Goal: Task Accomplishment & Management: Complete application form

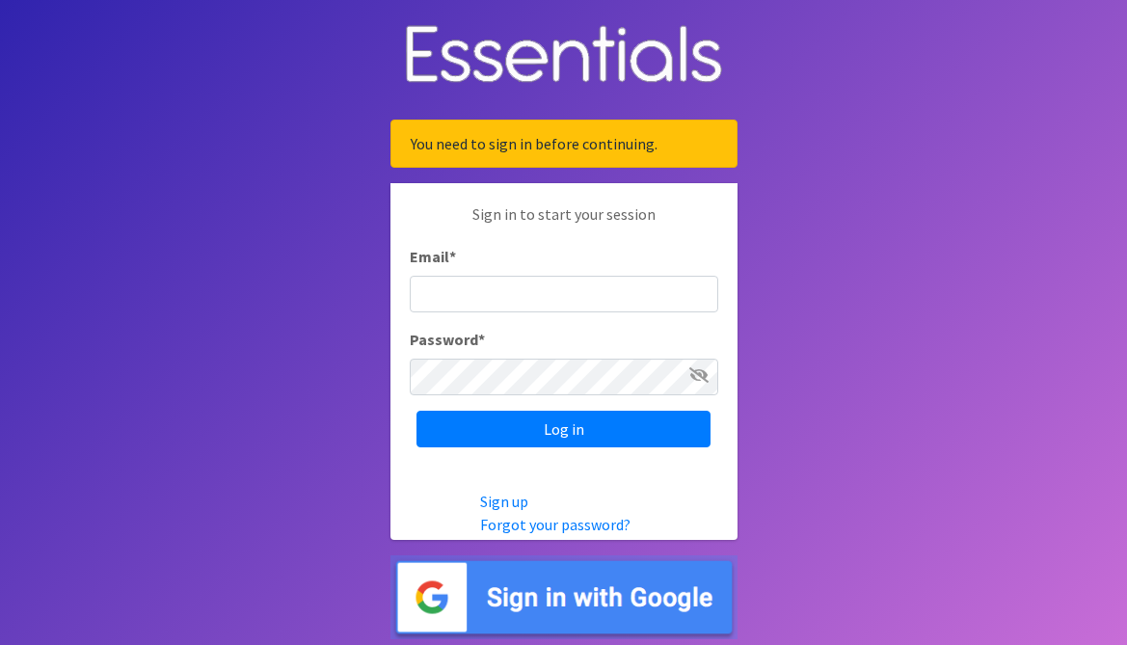
click at [498, 292] on input "Email *" at bounding box center [564, 294] width 308 height 37
type input "[PERSON_NAME][EMAIL_ADDRESS][DOMAIN_NAME]"
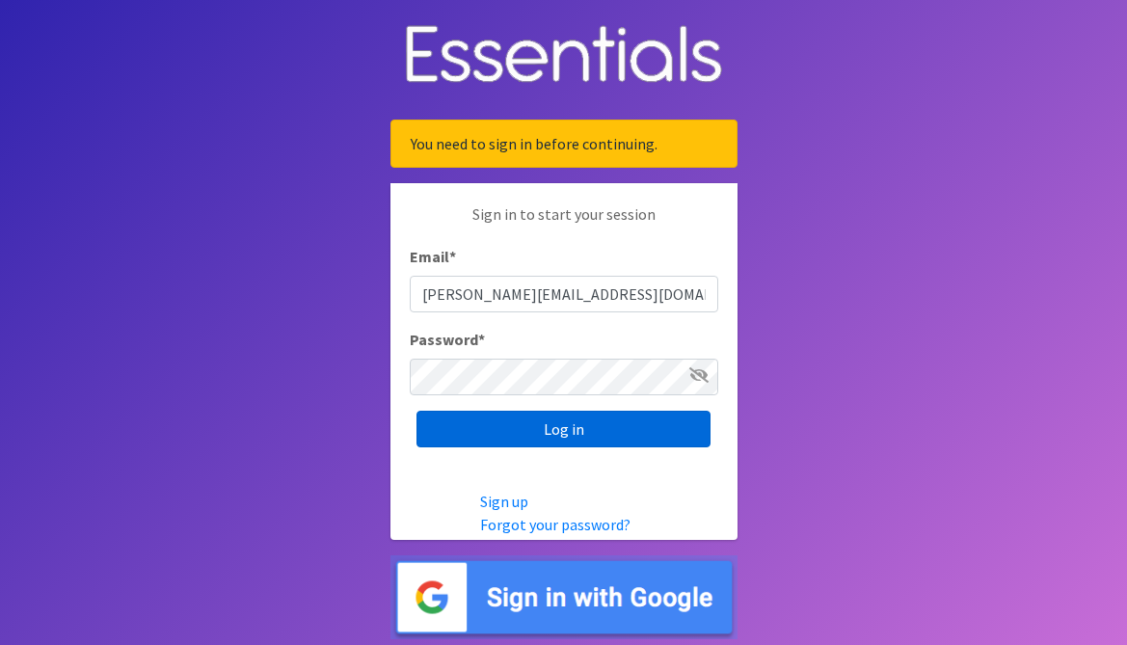
click at [586, 434] on input "Log in" at bounding box center [563, 429] width 294 height 37
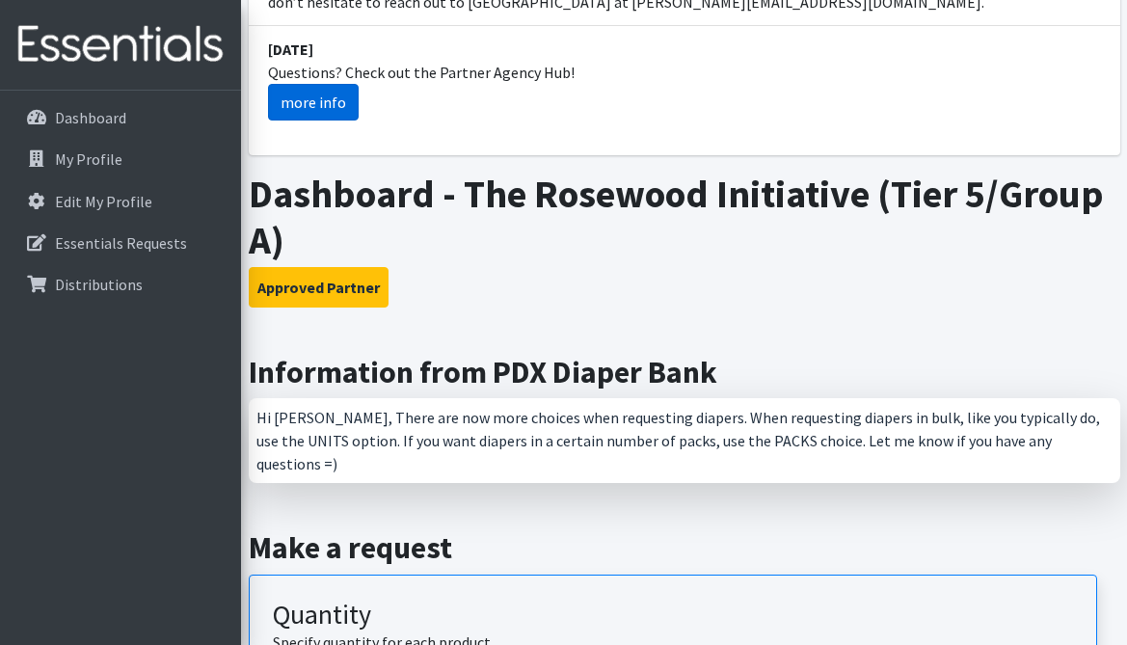
scroll to position [413, 0]
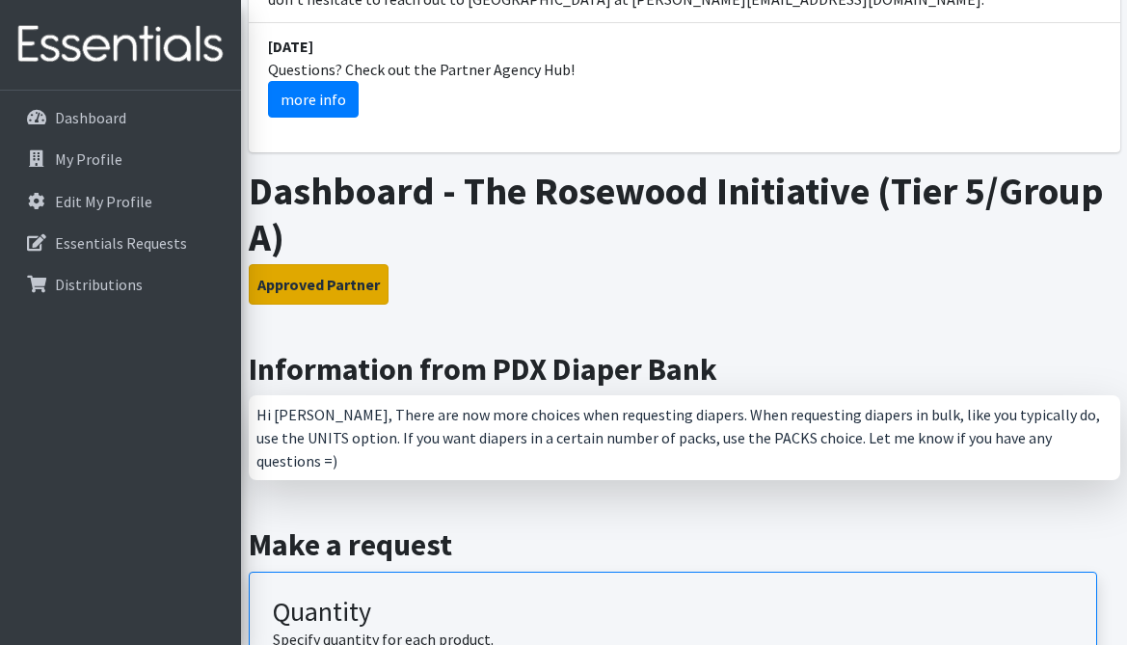
click at [332, 285] on button "Approved Partner" at bounding box center [319, 284] width 140 height 40
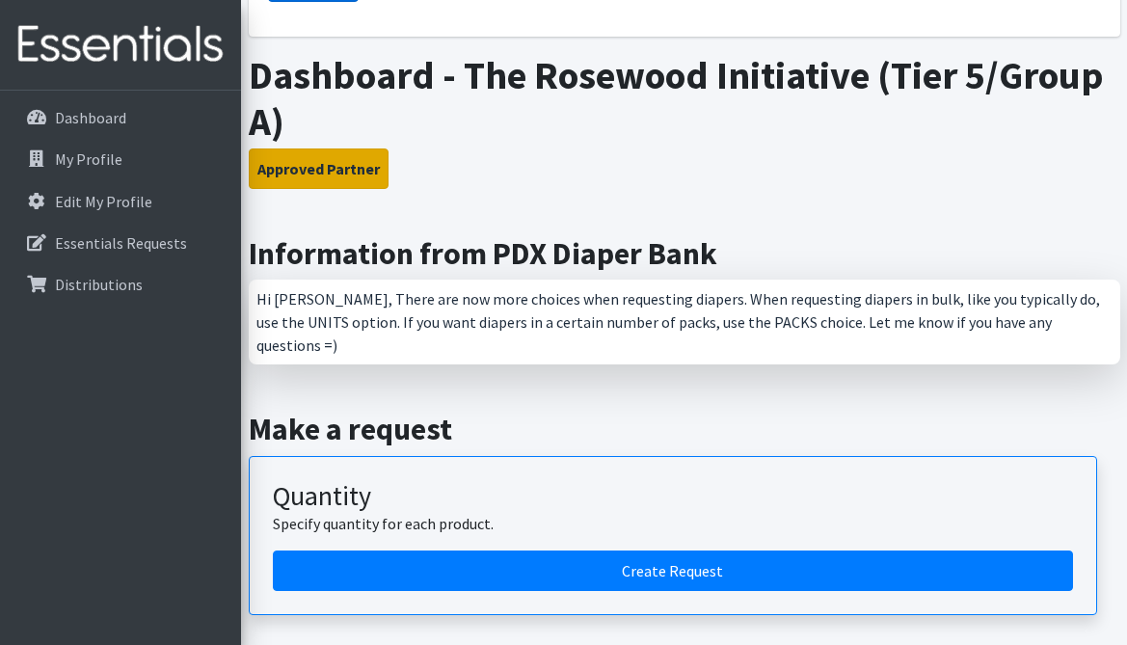
scroll to position [531, 0]
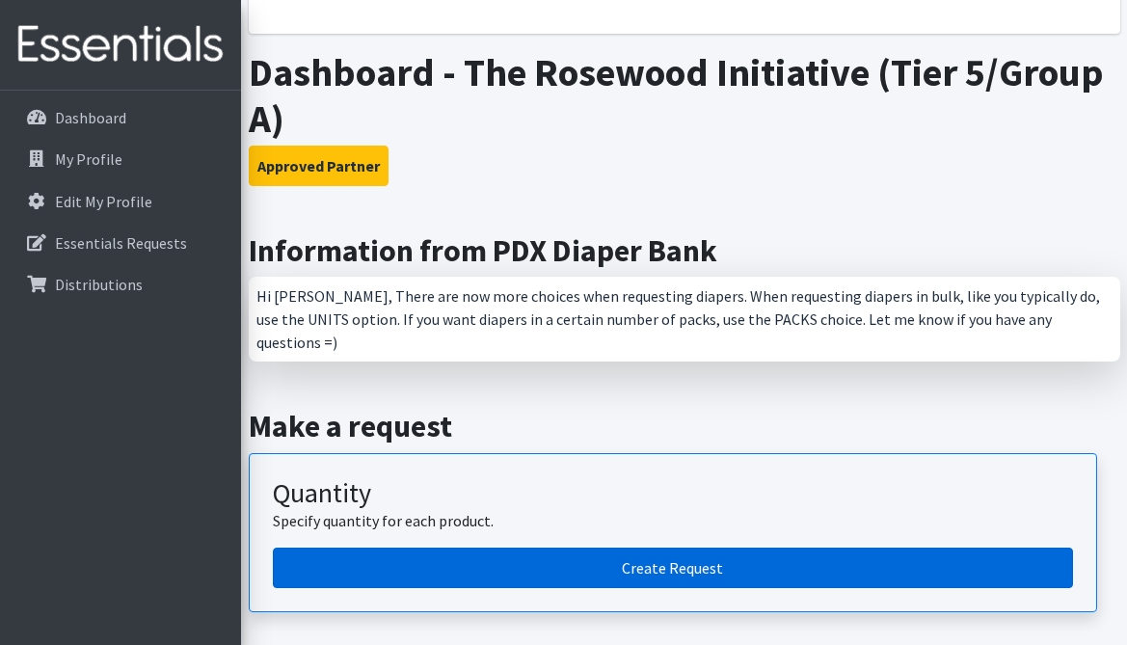
click at [607, 548] on link "Create Request" at bounding box center [673, 567] width 800 height 40
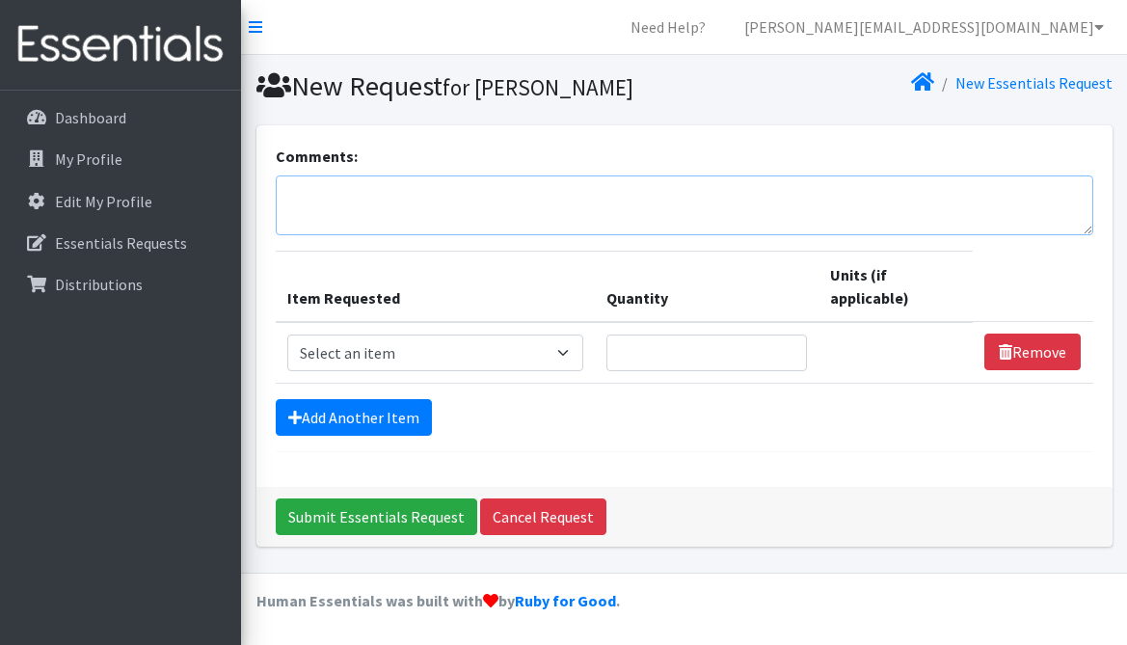
click at [466, 200] on textarea "Comments:" at bounding box center [684, 205] width 817 height 60
click at [436, 202] on textarea "Comments:" at bounding box center [684, 205] width 817 height 60
paste textarea "Sorry for the delay but I was on vacation and until today I was able to submit …"
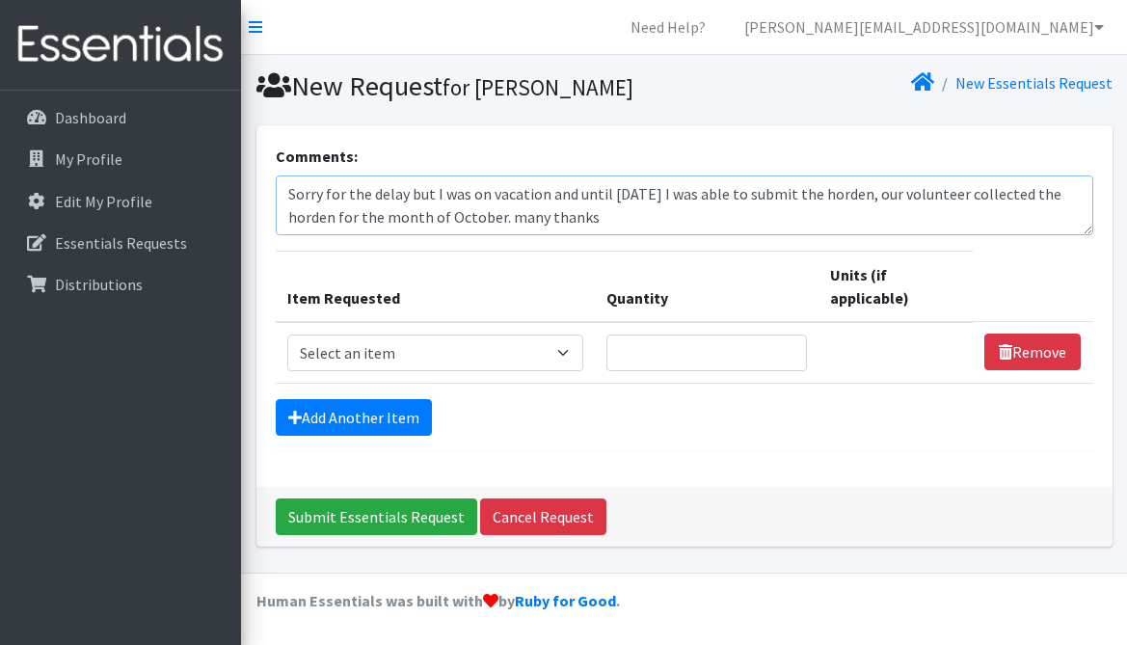
scroll to position [15, 0]
type textarea "Sorry for the delay but I was on vacation and until [DATE] I was able to submit…"
click at [584, 334] on select "Select an item Adult Briefs (Large, approx. 38"-56") Adult Briefs (Medium, appr…" at bounding box center [435, 352] width 297 height 37
select select "1161"
click at [287, 334] on select "Select an item Adult Briefs (Large, approx. 38"-56") Adult Briefs (Medium, appr…" at bounding box center [435, 352] width 297 height 37
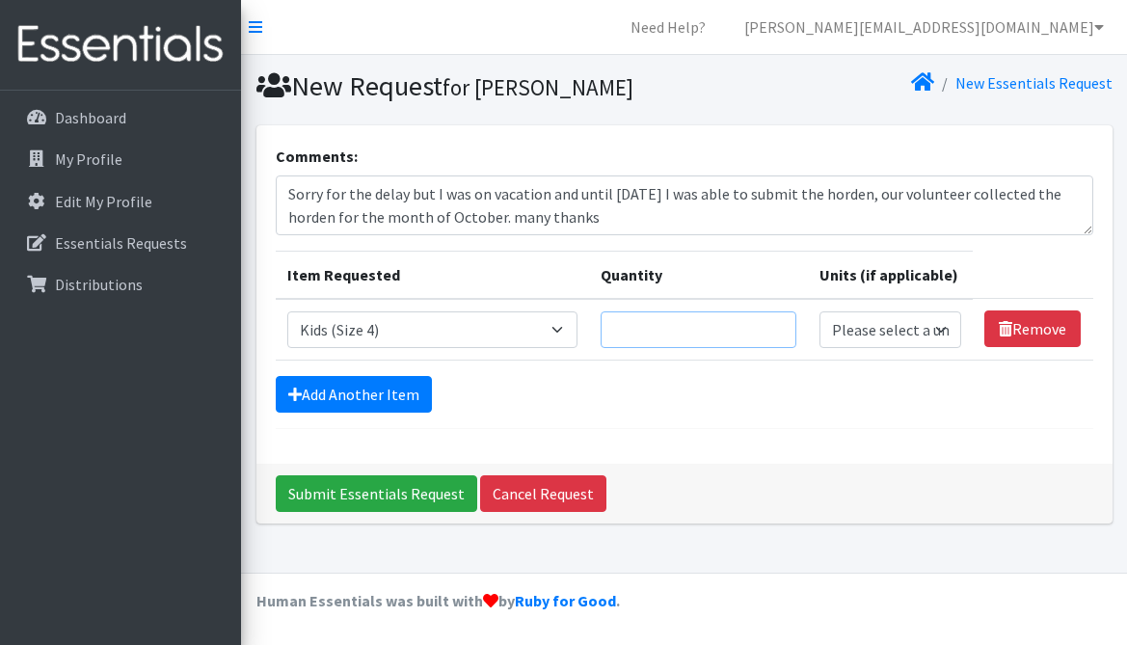
click at [658, 333] on input "Quantity" at bounding box center [698, 329] width 196 height 37
type input "1000"
click at [391, 393] on link "Add Another Item" at bounding box center [354, 394] width 156 height 37
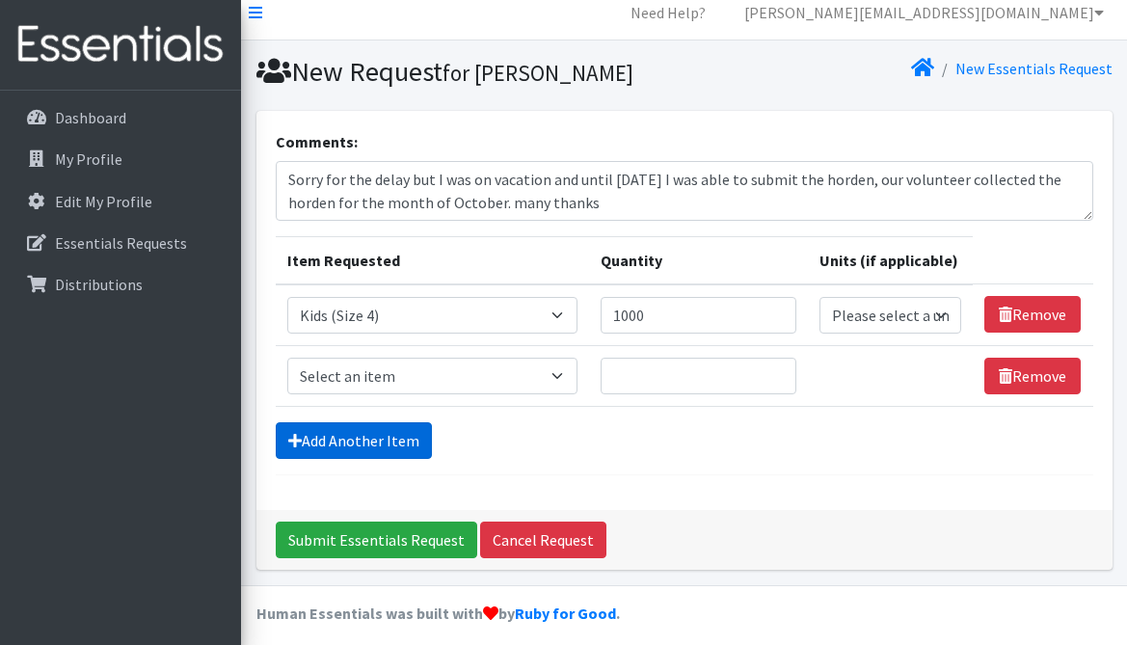
scroll to position [26, 0]
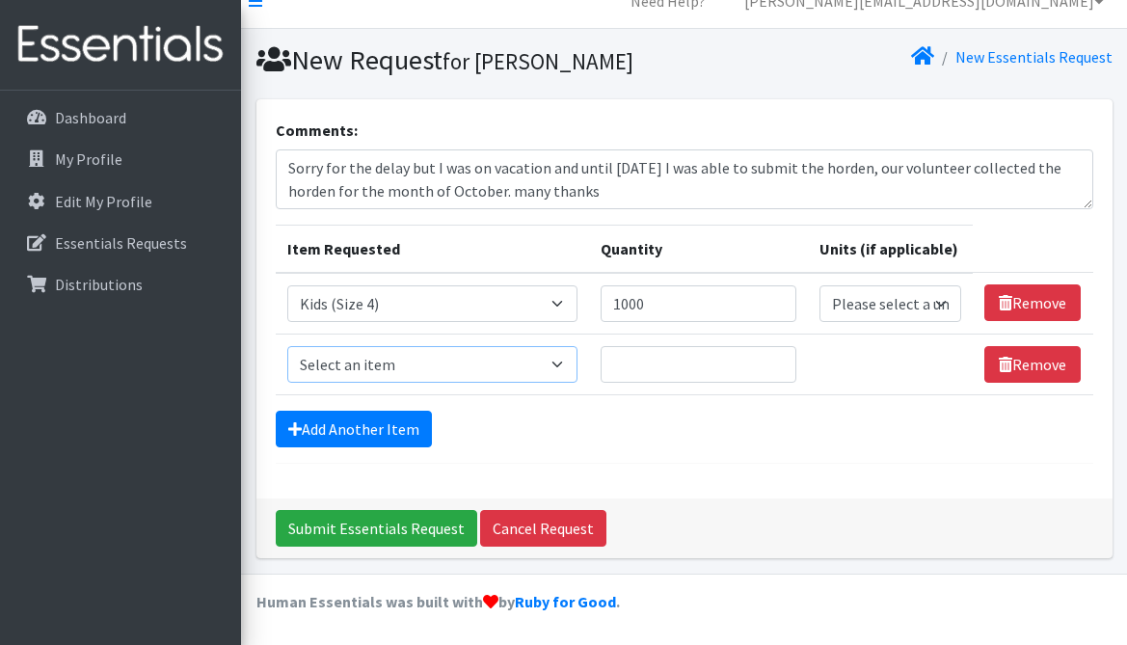
click at [577, 369] on select "Select an item Adult Briefs (Large, approx. 38"-56") Adult Briefs (Medium, appr…" at bounding box center [432, 364] width 290 height 37
select select "1162"
click at [287, 346] on select "Select an item Adult Briefs (Large, approx. 38"-56") Adult Briefs (Medium, appr…" at bounding box center [432, 364] width 290 height 37
click at [731, 362] on input "Quantity" at bounding box center [698, 364] width 196 height 37
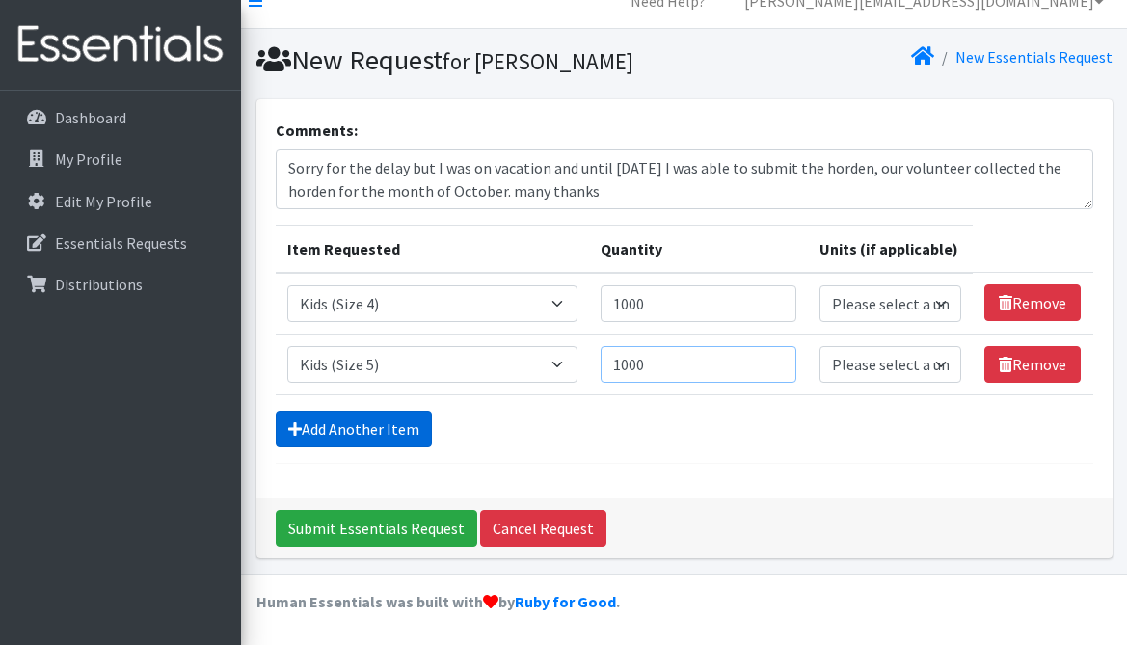
type input "1000"
click at [327, 432] on link "Add Another Item" at bounding box center [354, 429] width 156 height 37
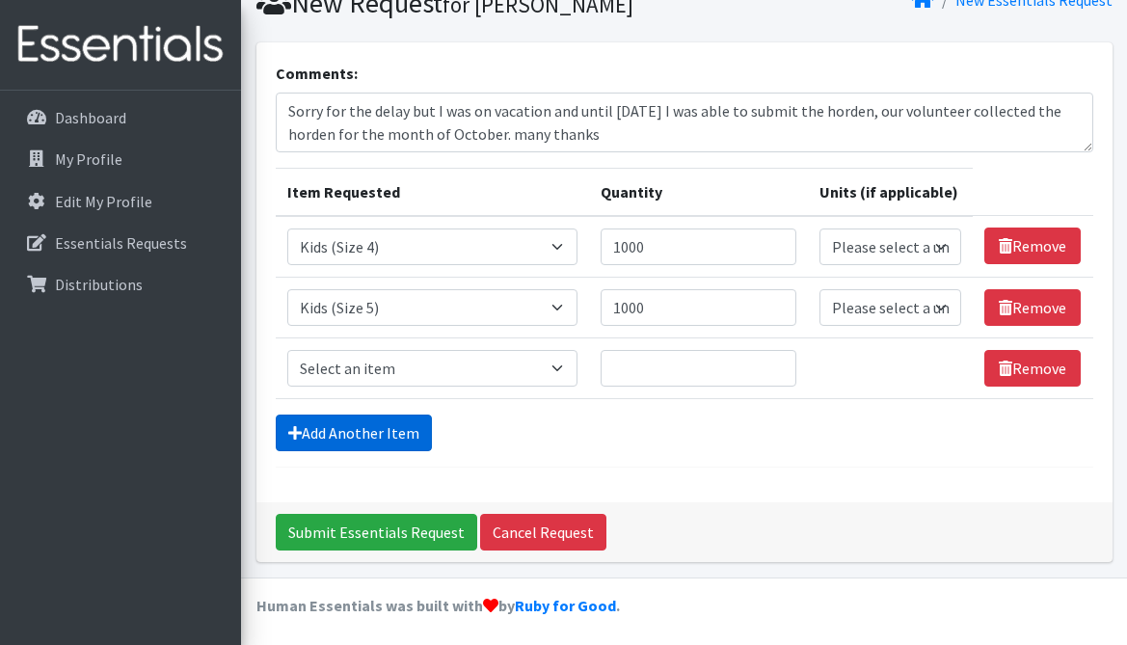
scroll to position [87, 0]
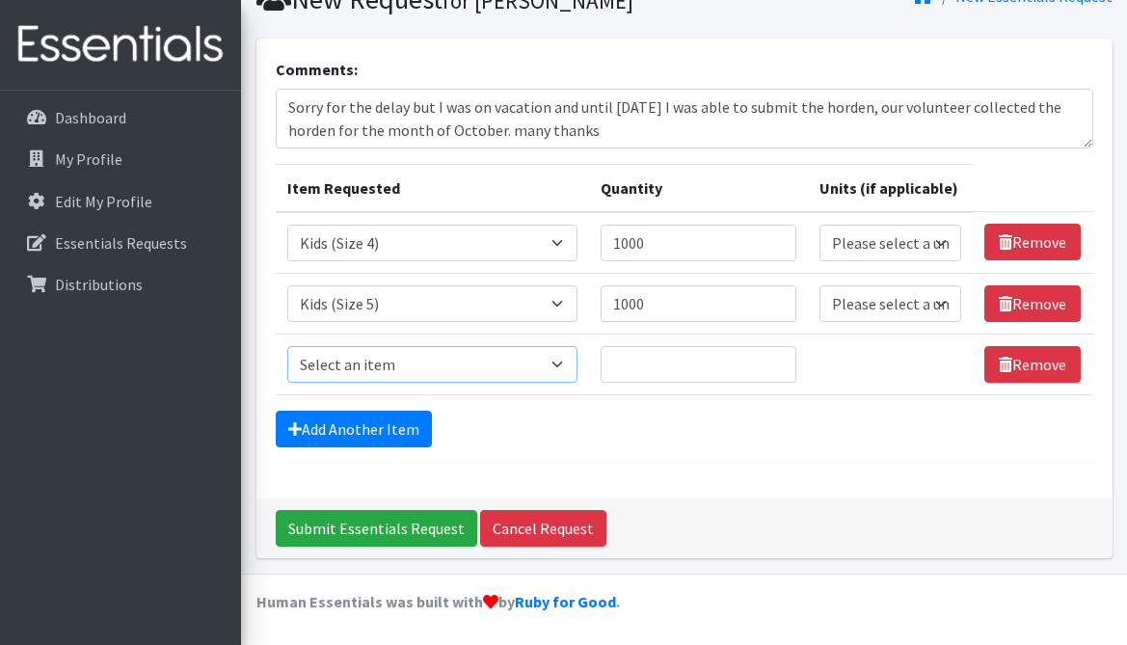
click at [577, 366] on select "Select an item Adult Briefs (Large, approx. 38"-56") Adult Briefs (Medium, appr…" at bounding box center [432, 364] width 290 height 37
select select "1164"
click at [287, 346] on select "Select an item Adult Briefs (Large, approx. 38"-56") Adult Briefs (Medium, appr…" at bounding box center [432, 364] width 290 height 37
click at [662, 362] on input "Quantity" at bounding box center [698, 364] width 196 height 37
type input "1000"
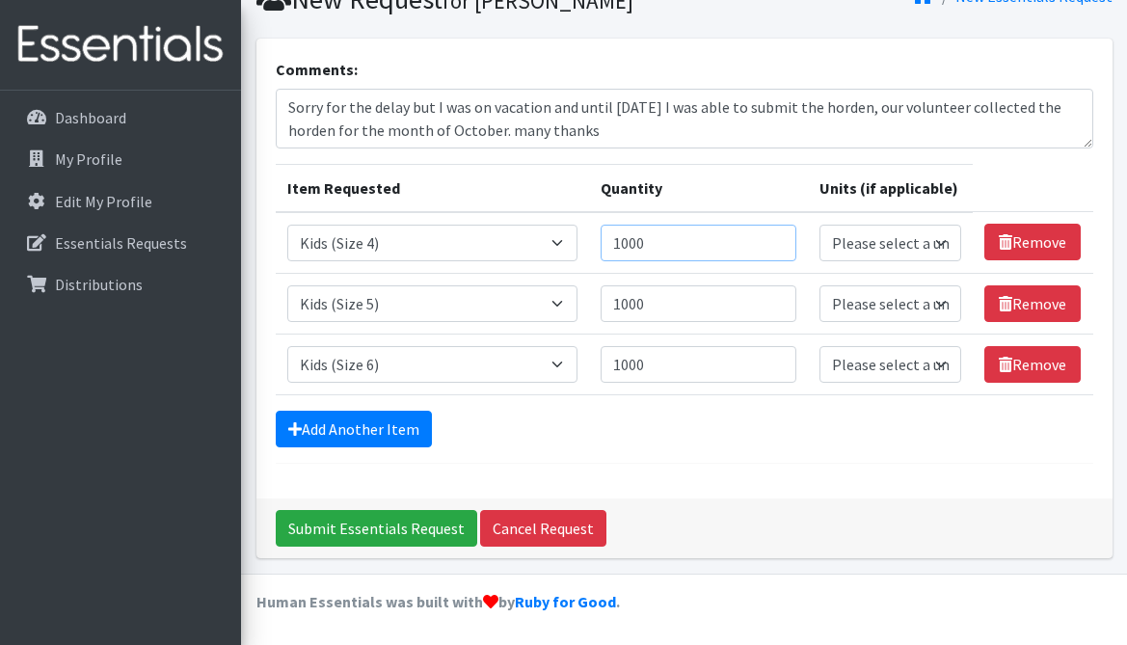
click at [715, 239] on input "1000" at bounding box center [698, 243] width 196 height 37
type input "1500"
click at [673, 366] on input "1000" at bounding box center [698, 364] width 196 height 37
type input "1500"
click at [390, 510] on input "Submit Essentials Request" at bounding box center [376, 528] width 201 height 37
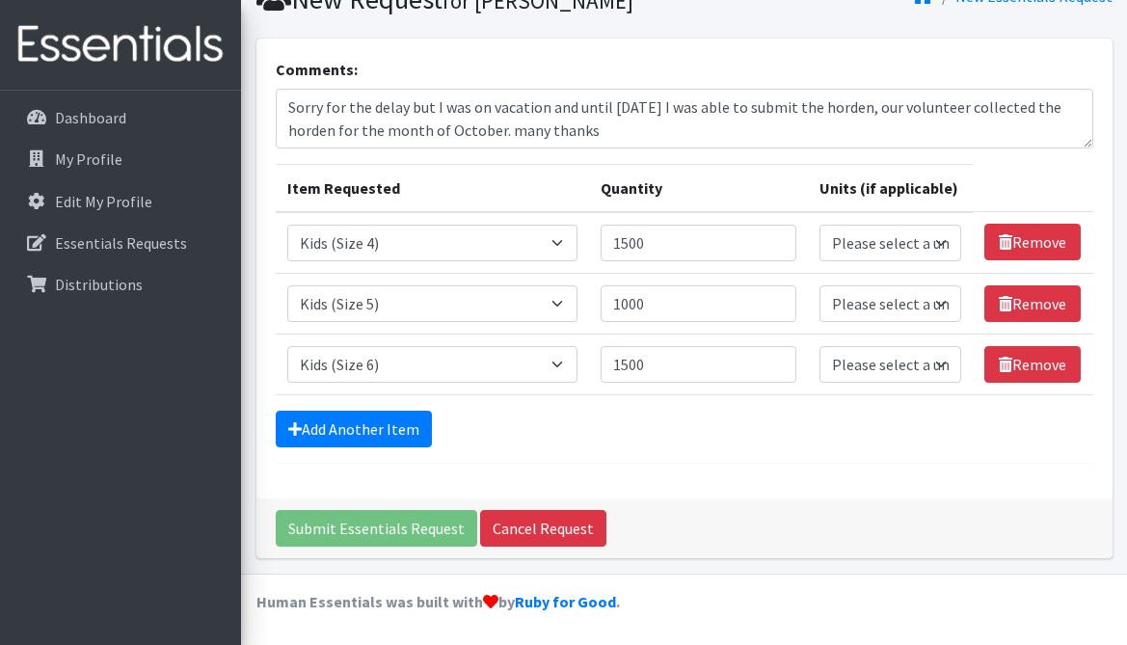
click at [394, 524] on div "Submit Essentials Request Cancel Request" at bounding box center [684, 528] width 856 height 60
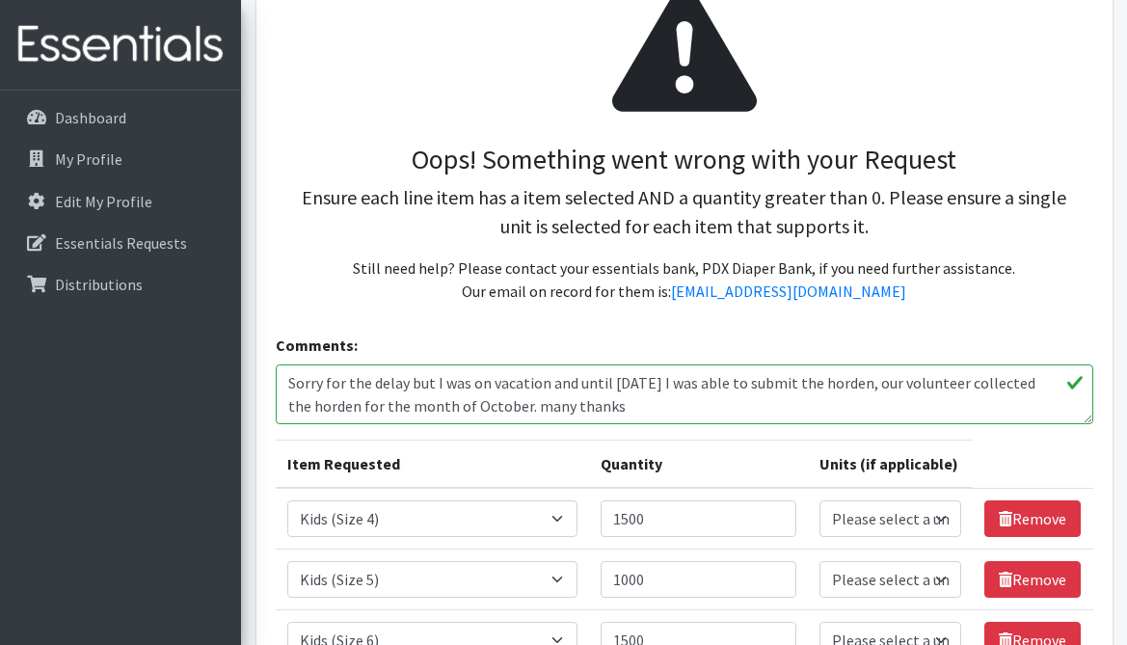
scroll to position [484, 0]
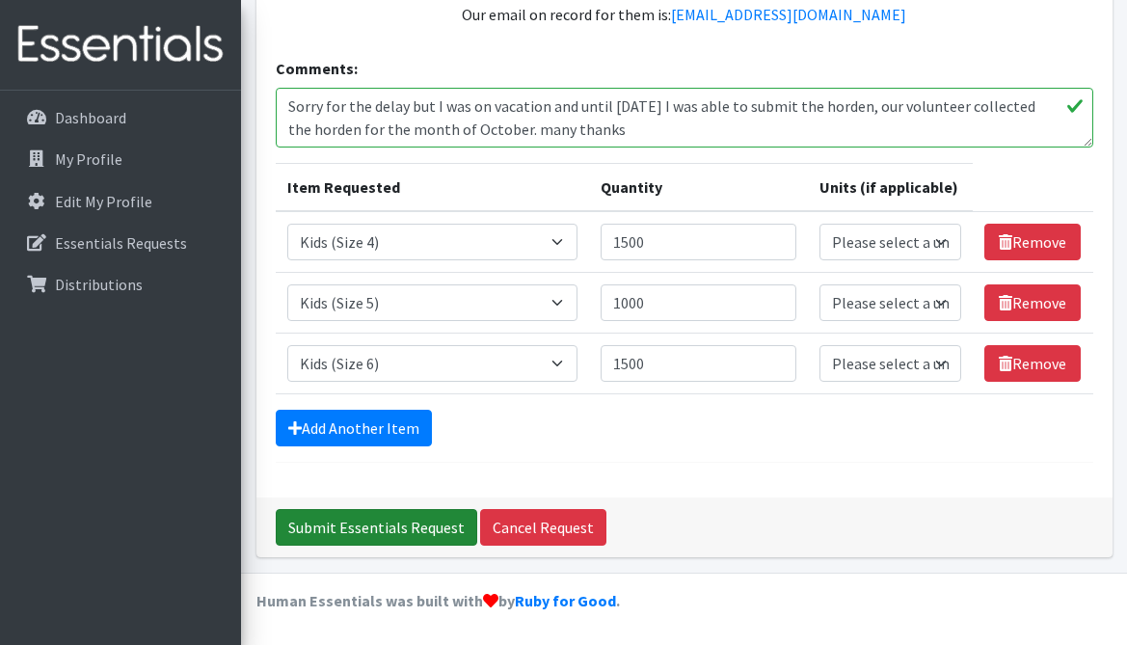
click at [353, 529] on input "Submit Essentials Request" at bounding box center [376, 527] width 201 height 37
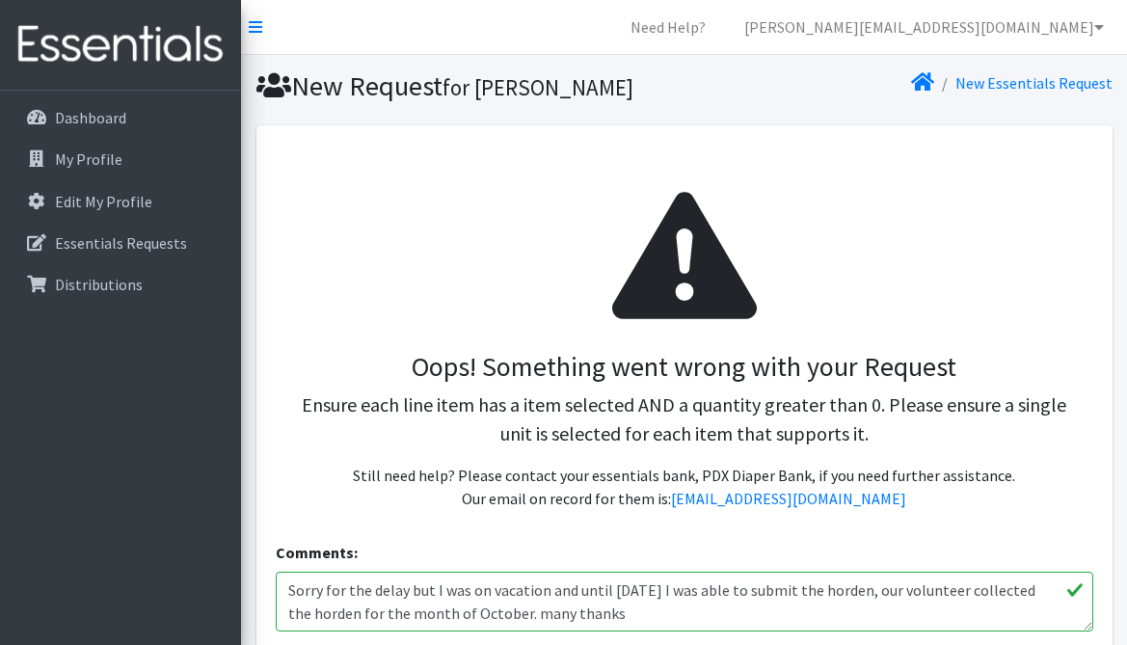
scroll to position [347, 0]
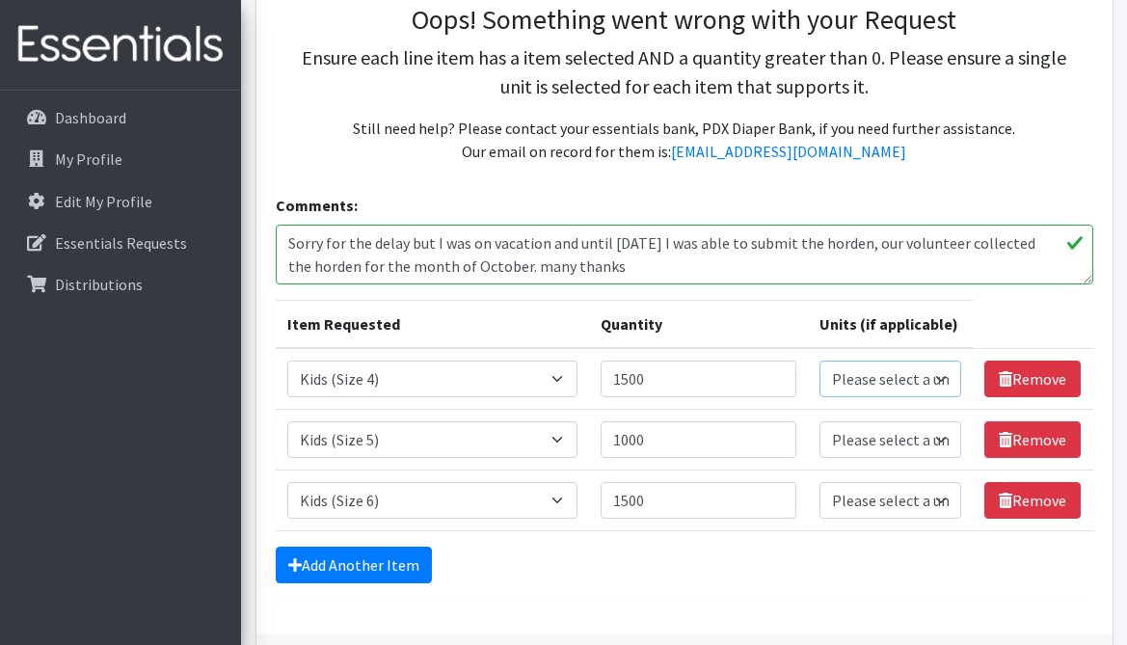
click at [946, 379] on select "Please select a unit units packs" at bounding box center [890, 378] width 143 height 37
select select "pack"
click at [819, 360] on select "Please select a unit units packs" at bounding box center [890, 378] width 143 height 37
click at [940, 441] on select "Please select a unit units packs" at bounding box center [890, 439] width 143 height 37
select select "pack"
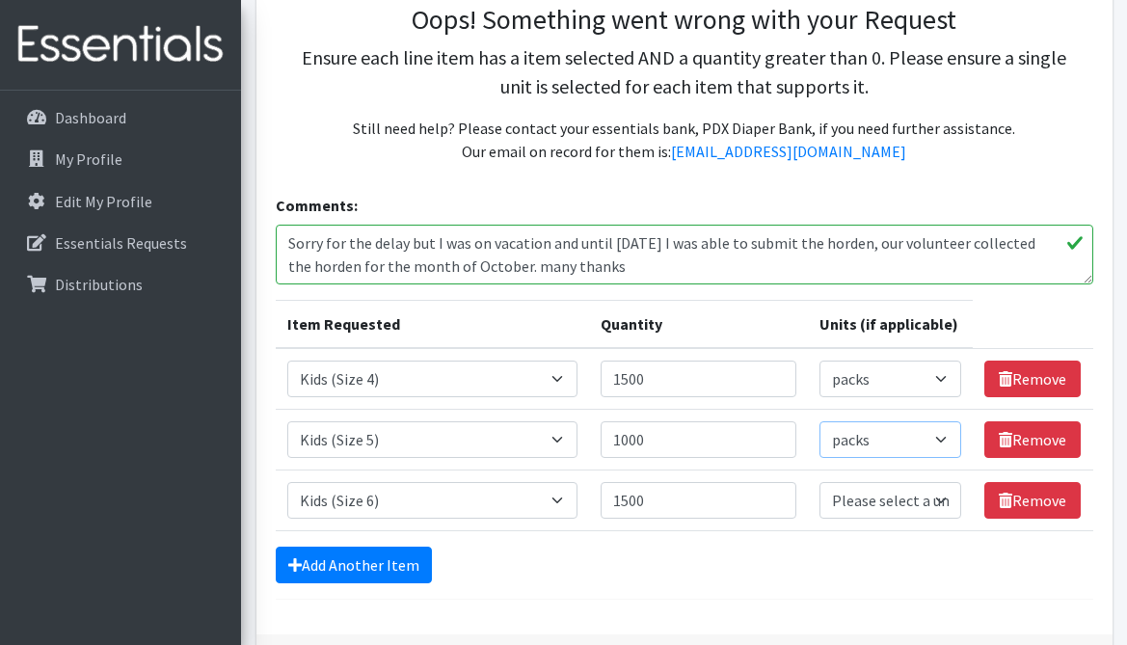
click at [819, 421] on select "Please select a unit units packs" at bounding box center [890, 439] width 143 height 37
click at [891, 502] on select "Please select a unit units packs" at bounding box center [890, 500] width 143 height 37
select select "pack"
click at [819, 482] on select "Please select a unit units packs" at bounding box center [890, 500] width 143 height 37
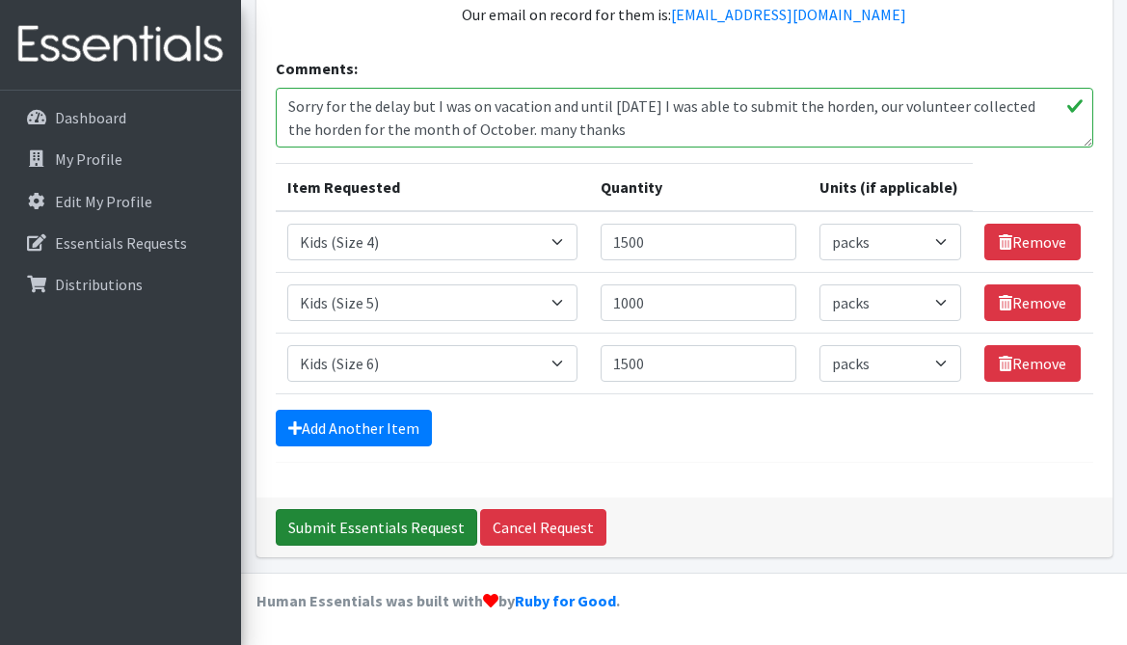
click at [374, 526] on input "Submit Essentials Request" at bounding box center [376, 527] width 201 height 37
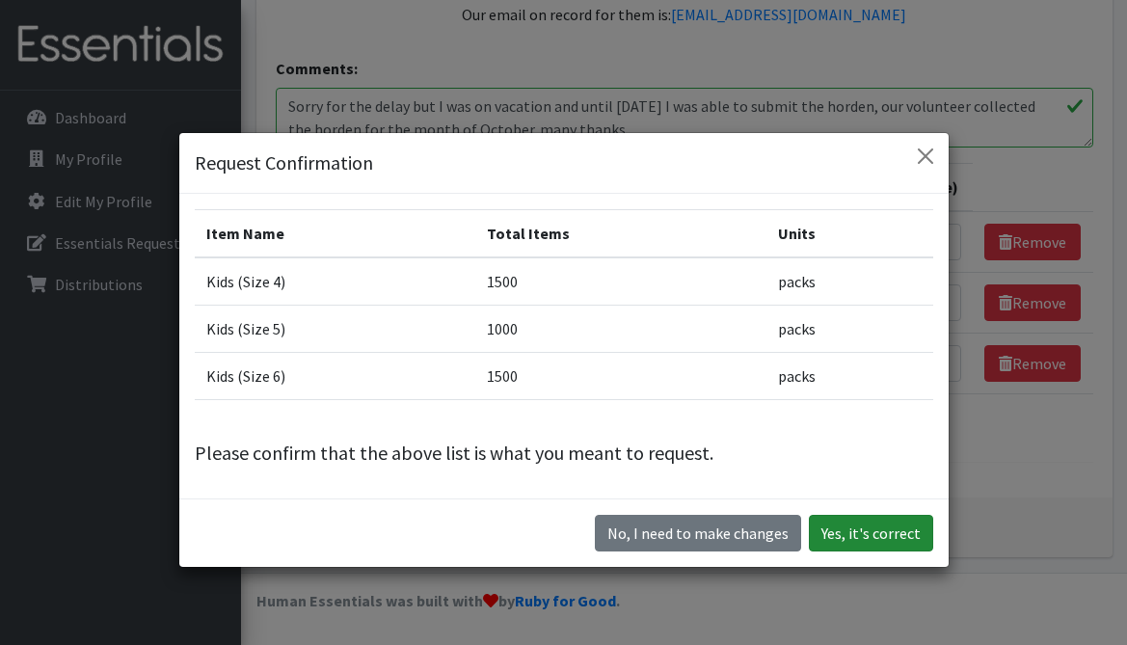
click at [893, 527] on button "Yes, it's correct" at bounding box center [871, 533] width 124 height 37
